Goal: Task Accomplishment & Management: Use online tool/utility

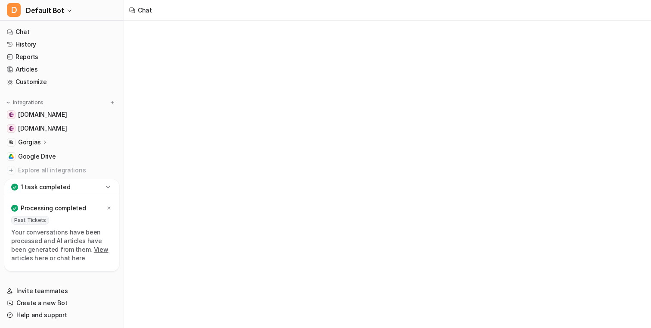
click at [113, 216] on div "Processing completed Past Tickets Your conversations have been processed and AI…" at bounding box center [61, 233] width 115 height 76
type textarea "**********"
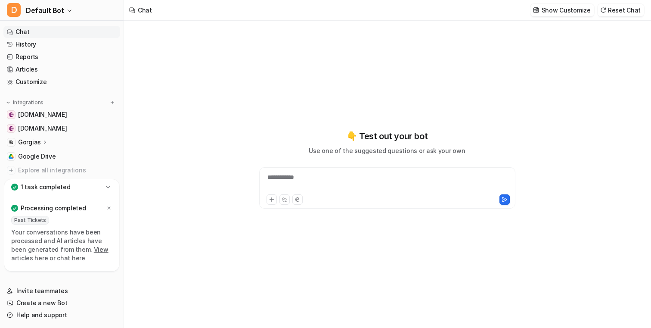
click at [109, 189] on icon at bounding box center [108, 187] width 9 height 9
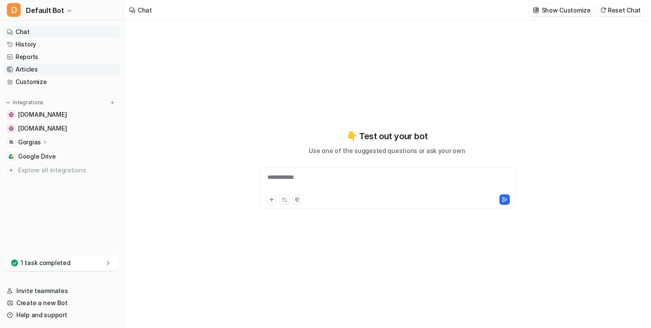
click at [68, 68] on link "Articles" at bounding box center [61, 69] width 117 height 12
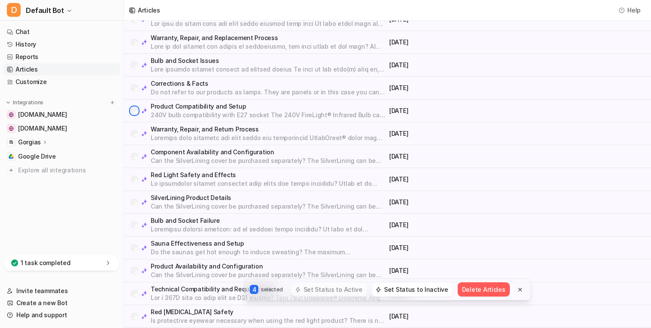
scroll to position [131, 0]
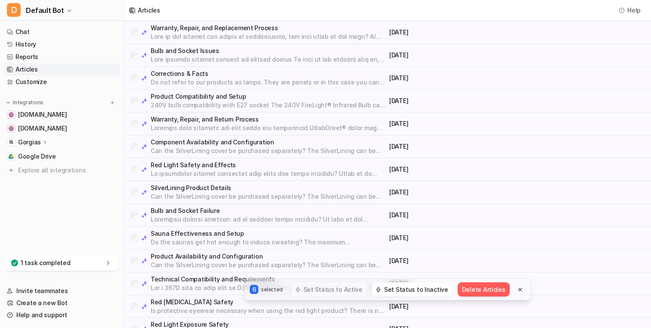
click at [202, 75] on p "Corrections & Facts" at bounding box center [268, 73] width 235 height 9
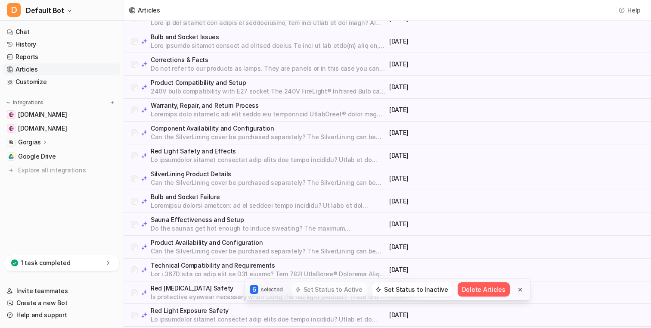
scroll to position [147, 0]
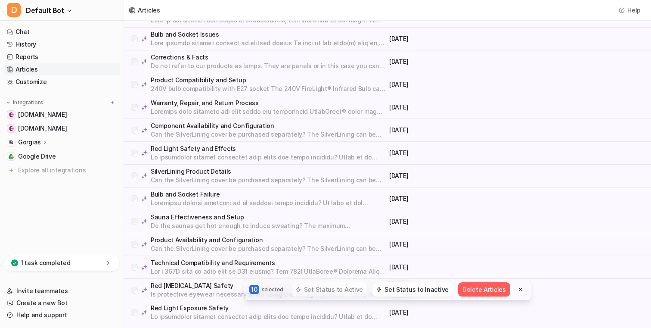
click at [134, 237] on div "Product Availability and Configuration Can the SilverLining cover be purchased …" at bounding box center [258, 244] width 255 height 17
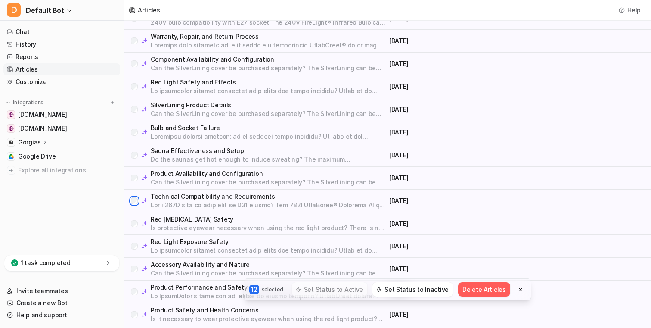
scroll to position [284, 0]
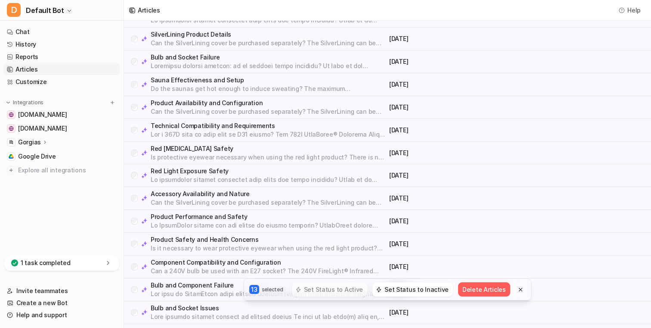
click at [133, 166] on div "Red Light Exposure Safety September 09, 2025" at bounding box center [387, 175] width 527 height 23
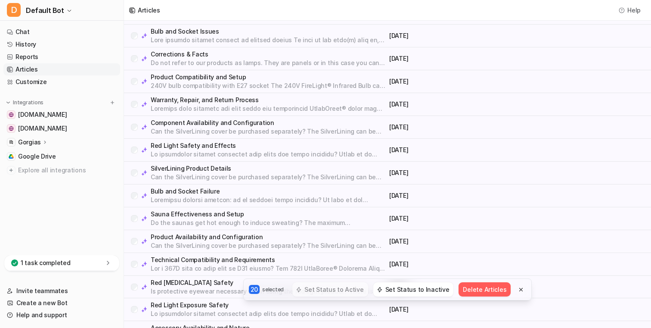
scroll to position [0, 0]
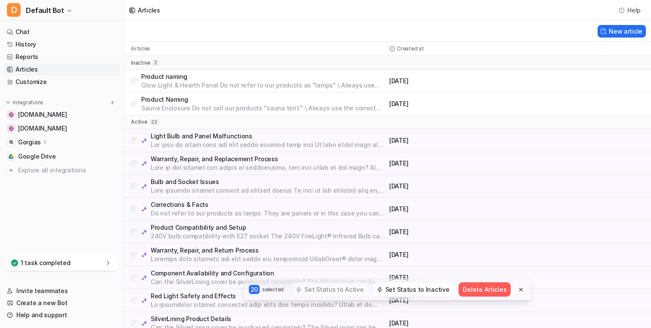
click at [484, 291] on button "Delete Articles" at bounding box center [485, 289] width 52 height 14
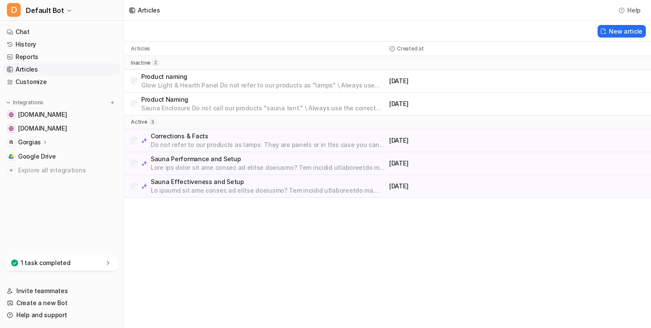
click at [348, 143] on p "Do not refer to our products as lamps. They are panels or in this case you can …" at bounding box center [268, 144] width 235 height 9
click at [215, 167] on p at bounding box center [268, 167] width 235 height 9
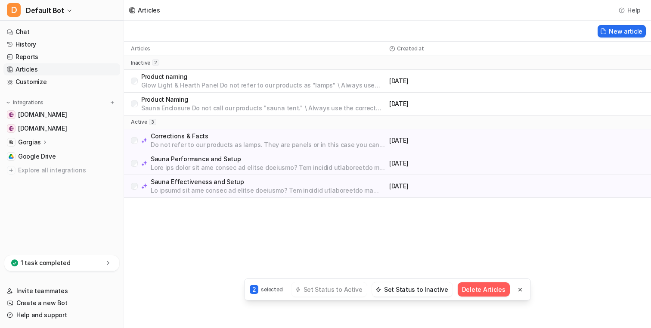
click at [471, 292] on button "Delete Articles" at bounding box center [484, 289] width 52 height 14
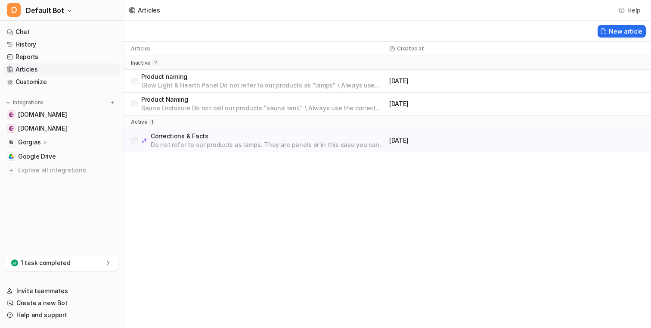
click at [61, 139] on div "Gorgias" at bounding box center [61, 142] width 117 height 12
click at [60, 167] on link "Sources" at bounding box center [66, 167] width 108 height 12
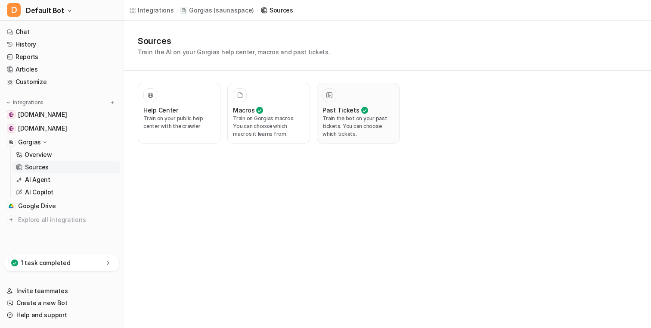
click at [329, 124] on p "Train the bot on your past tickets. You can choose which tickets." at bounding box center [358, 126] width 71 height 23
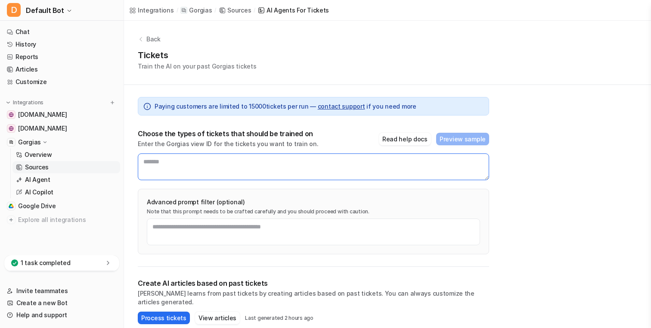
click at [271, 165] on textarea at bounding box center [313, 166] width 351 height 27
type textarea "*******"
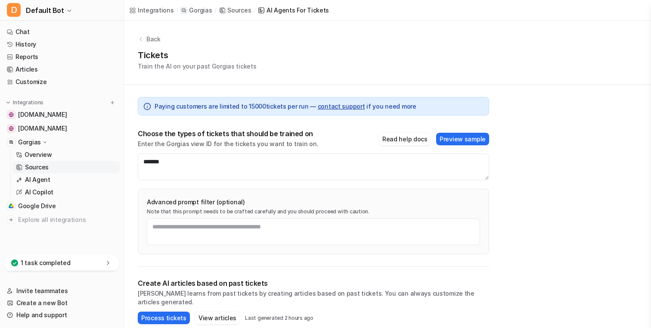
click at [447, 147] on div "Choose the types of tickets that should be trained on Enter the Gorgias view ID…" at bounding box center [313, 138] width 351 height 19
click at [450, 143] on button "Preview sample" at bounding box center [462, 139] width 53 height 12
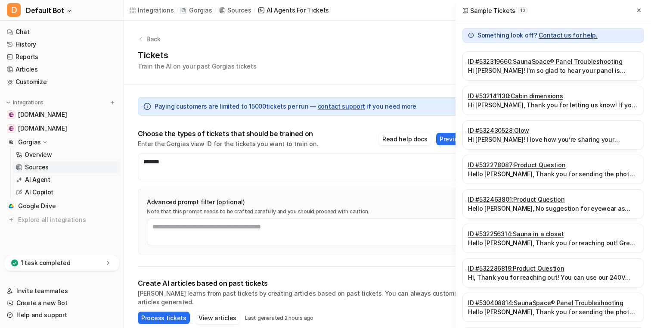
click at [646, 8] on div "Sample Tickets 10" at bounding box center [554, 10] width 196 height 21
click at [637, 11] on icon at bounding box center [639, 10] width 6 height 6
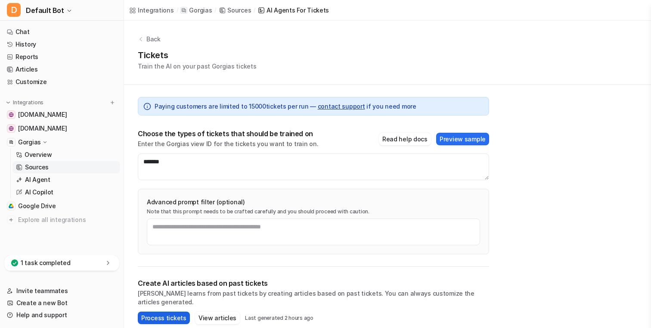
click at [171, 311] on button "Process tickets" at bounding box center [164, 317] width 52 height 12
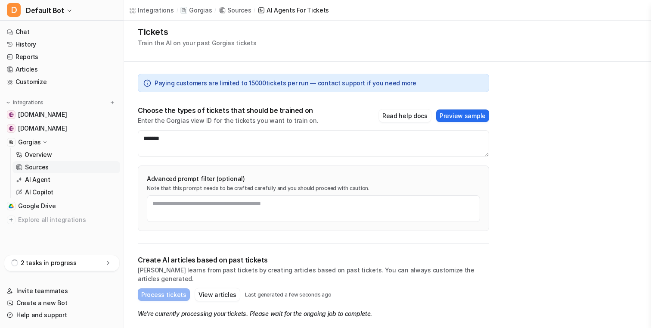
scroll to position [88, 0]
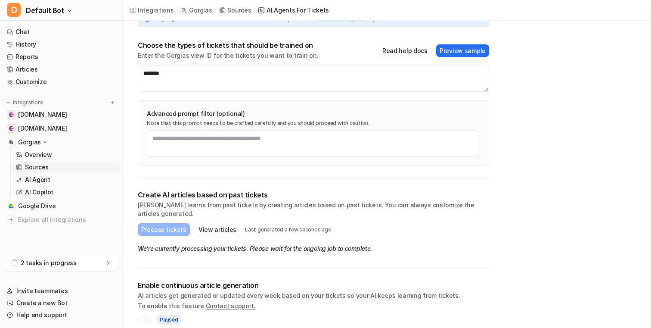
click at [110, 266] on icon at bounding box center [108, 262] width 9 height 9
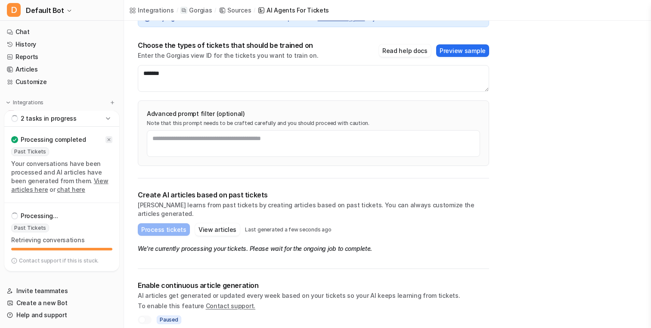
click at [107, 141] on icon at bounding box center [108, 139] width 5 height 5
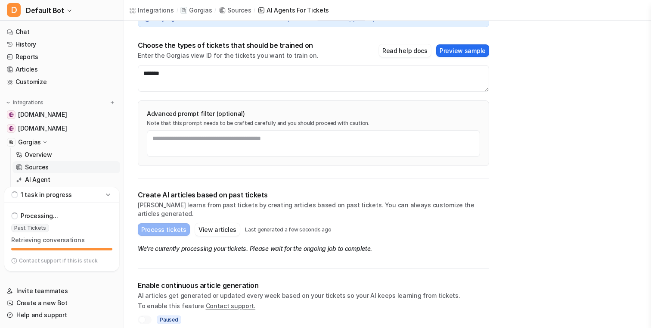
click at [108, 192] on icon at bounding box center [108, 194] width 9 height 9
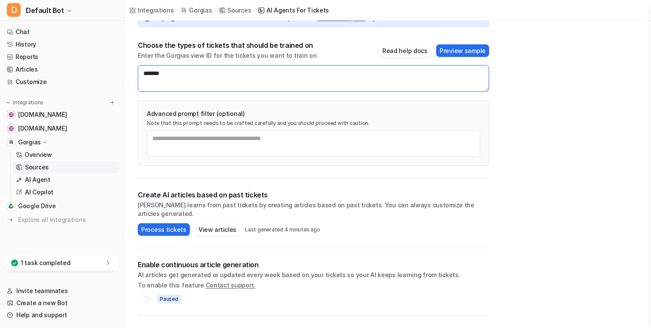
click at [168, 84] on textarea "*******" at bounding box center [313, 78] width 351 height 27
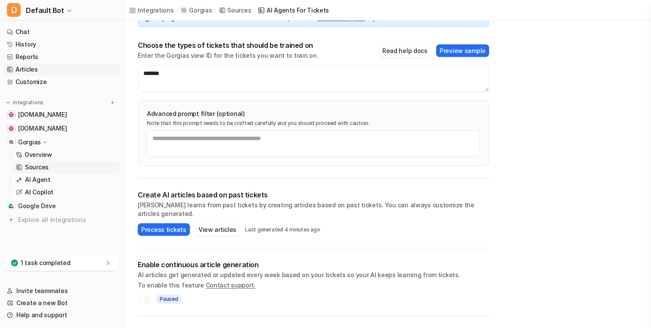
click at [77, 69] on link "Articles" at bounding box center [61, 69] width 117 height 12
